Goal: Find specific page/section: Find specific page/section

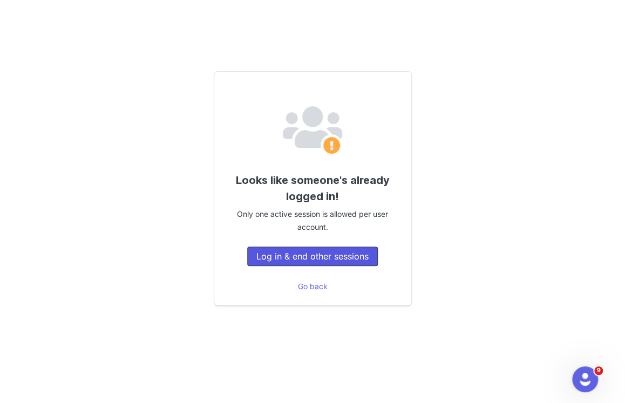
click at [366, 252] on button "Log in & end other sessions" at bounding box center [312, 256] width 131 height 19
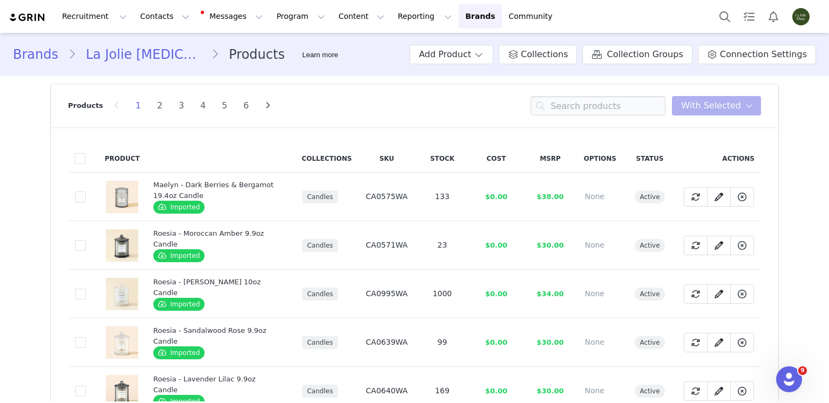
click at [27, 60] on link "Brands" at bounding box center [40, 54] width 55 height 19
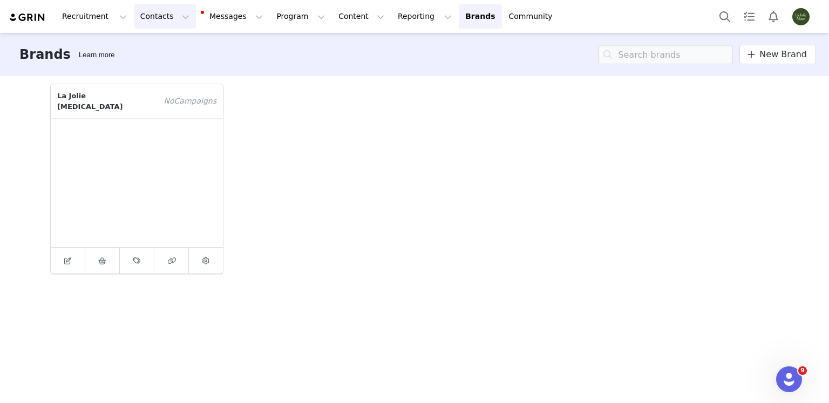
click at [169, 24] on button "Contacts Contacts" at bounding box center [165, 16] width 62 height 24
click at [176, 70] on div "Prospects" at bounding box center [171, 67] width 72 height 11
